Goal: Task Accomplishment & Management: Manage account settings

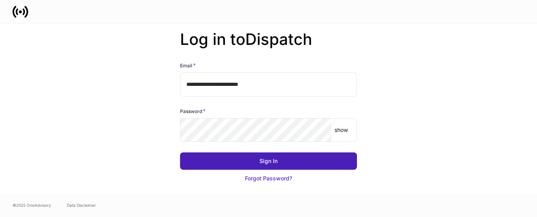
click at [277, 158] on div "Sign In" at bounding box center [269, 161] width 18 height 8
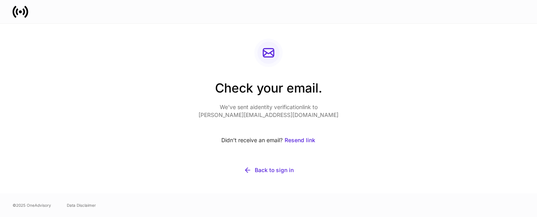
drag, startPoint x: 524, startPoint y: 18, endPoint x: 391, endPoint y: 17, distance: 132.2
click at [522, 19] on div at bounding box center [268, 11] width 537 height 23
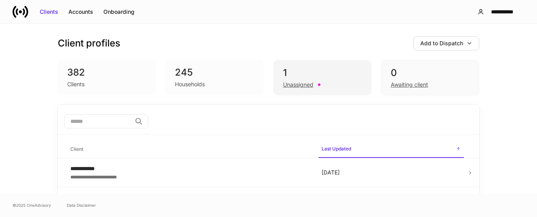
click at [310, 80] on div "Unassigned" at bounding box center [322, 83] width 79 height 9
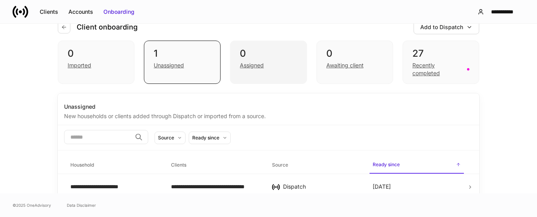
scroll to position [25, 0]
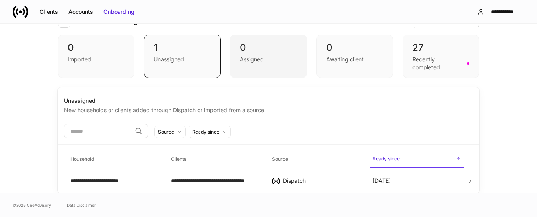
click at [242, 70] on div "0 Assigned" at bounding box center [268, 56] width 77 height 43
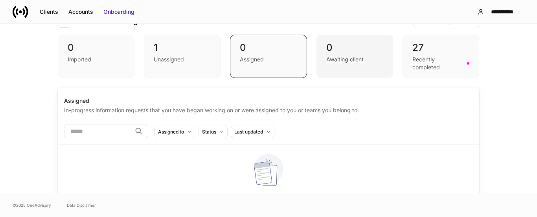
click at [346, 69] on div "0 Awaiting client" at bounding box center [355, 56] width 77 height 43
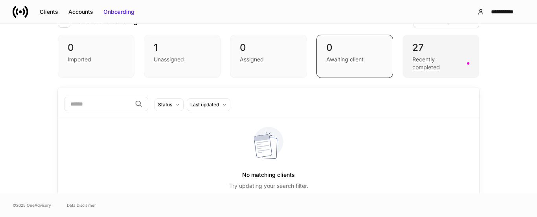
click at [423, 63] on div "Recently completed" at bounding box center [438, 63] width 50 height 16
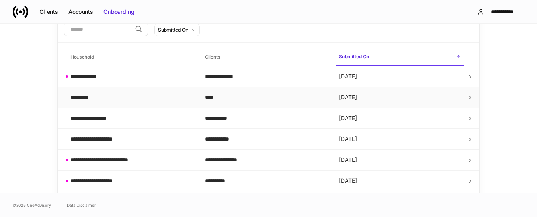
scroll to position [104, 0]
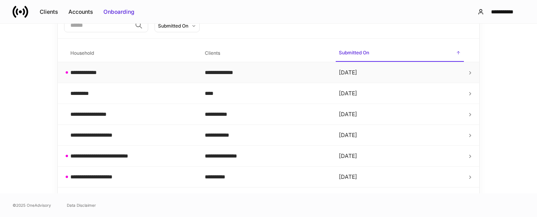
click at [272, 72] on div "**********" at bounding box center [266, 72] width 122 height 8
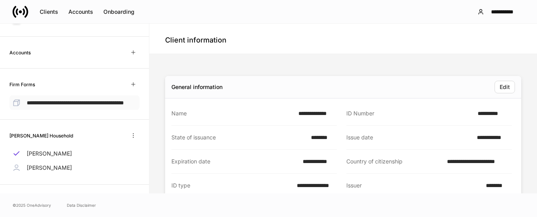
click at [86, 106] on p "**********" at bounding box center [75, 102] width 97 height 8
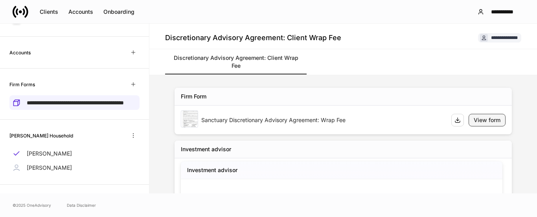
click at [487, 116] on button "View form" at bounding box center [487, 120] width 37 height 13
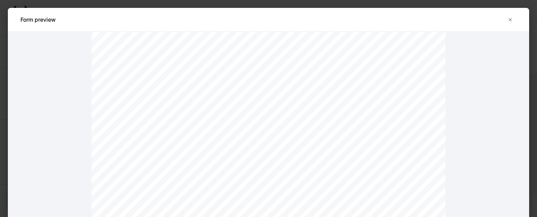
scroll to position [6059, 0]
click at [513, 21] on icon "button" at bounding box center [511, 20] width 6 height 6
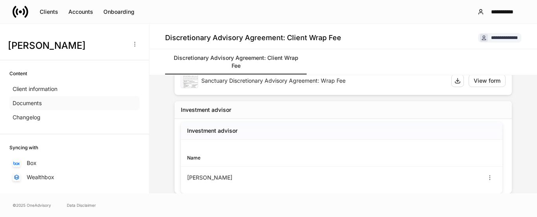
click at [39, 105] on p "Documents" at bounding box center [27, 103] width 29 height 8
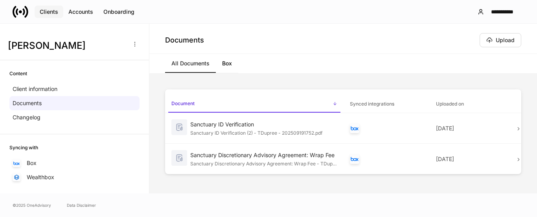
click at [48, 13] on div "Clients" at bounding box center [49, 12] width 18 height 8
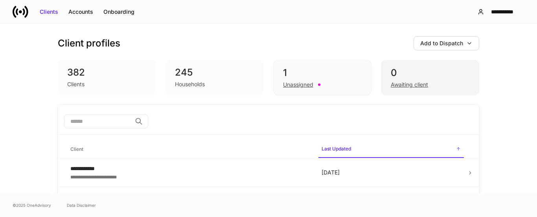
click at [392, 76] on div "0" at bounding box center [430, 72] width 79 height 13
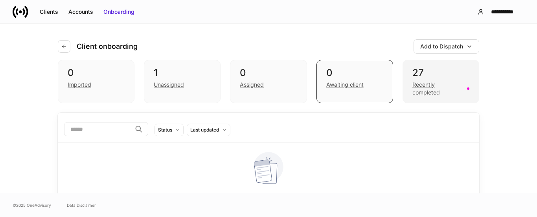
click at [414, 77] on div "27" at bounding box center [441, 72] width 57 height 13
